Goal: Check status: Check status

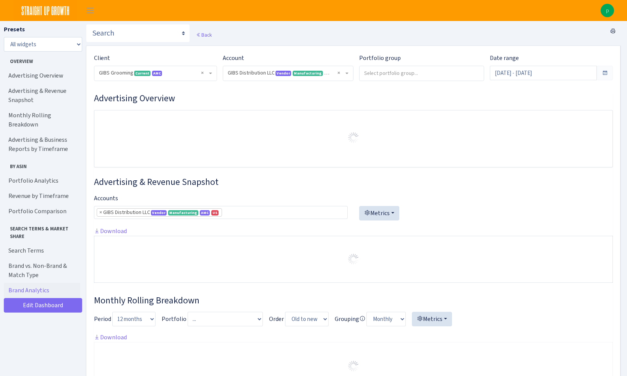
select select "219539911774608"
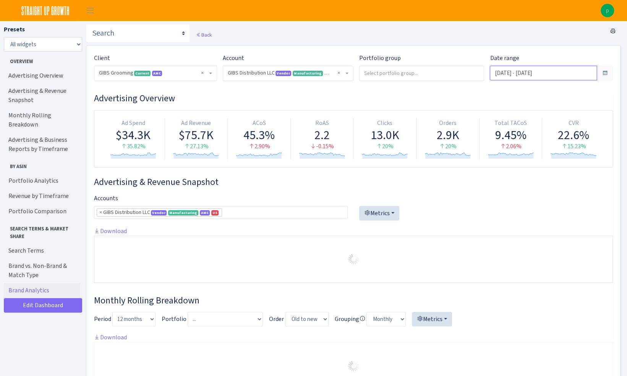
click at [511, 78] on input "Sep 13, 2025 - Oct 12, 2025" at bounding box center [543, 73] width 107 height 15
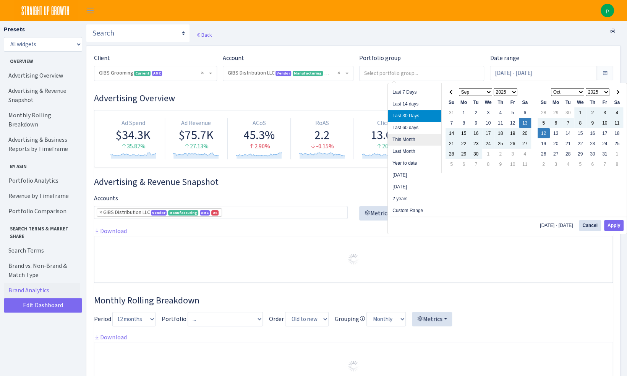
click at [420, 142] on li "This Month" at bounding box center [414, 140] width 53 height 12
type input "[DATE] - [DATE]"
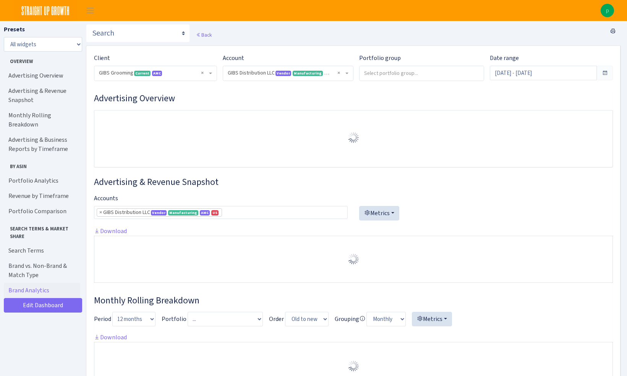
select select "219539911774608"
